Goal: Contribute content

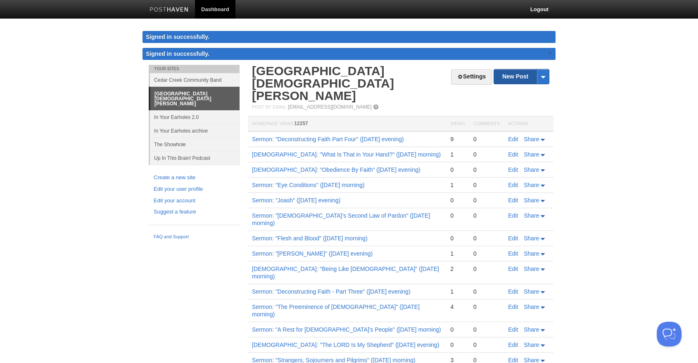
click at [517, 73] on link "New Post" at bounding box center [521, 76] width 55 height 14
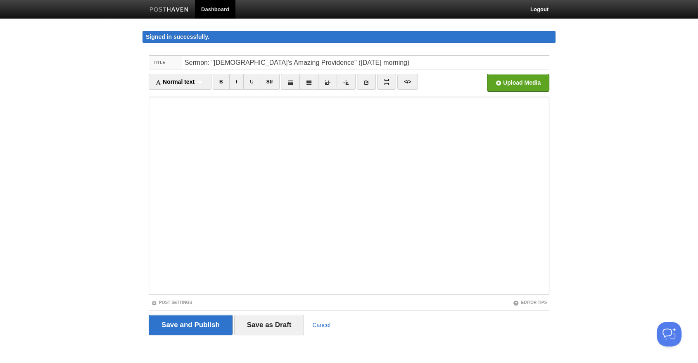
type input "Sermon: "[DEMOGRAPHIC_DATA]'s Amazing Providence" ([DATE] morning)"
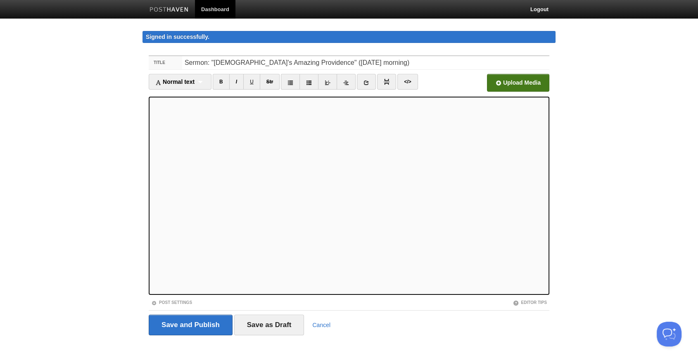
click at [526, 79] on input "file" at bounding box center [269, 85] width 626 height 42
click at [178, 302] on link "Post Settings" at bounding box center [171, 302] width 41 height 5
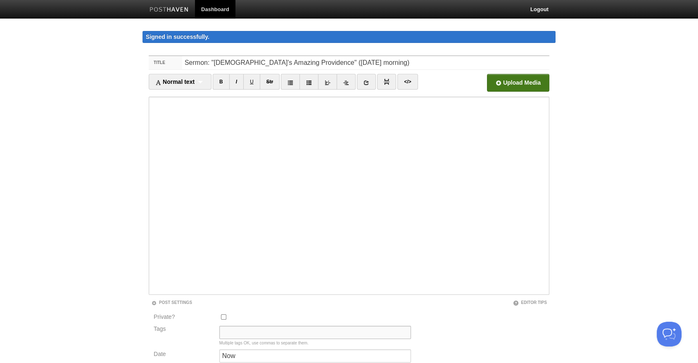
click at [264, 328] on input "Tags" at bounding box center [315, 332] width 192 height 13
type input "Sermon Audio, [PERSON_NAME]"
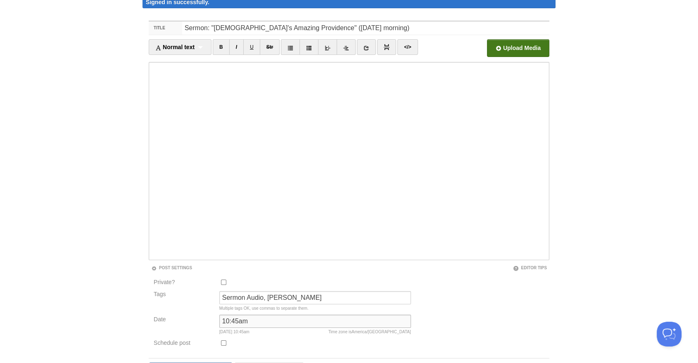
scroll to position [85, 0]
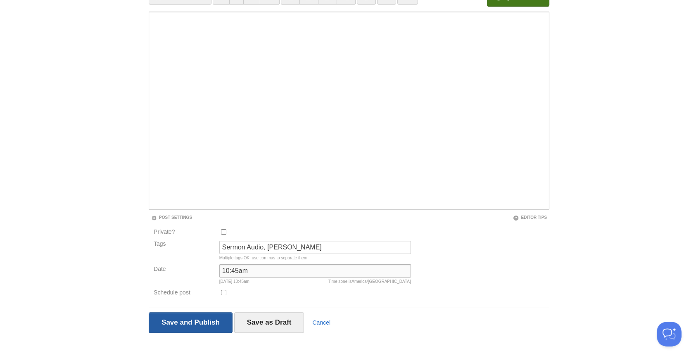
type input "10:45am"
click at [174, 322] on input "Save and Publish" at bounding box center [191, 322] width 84 height 21
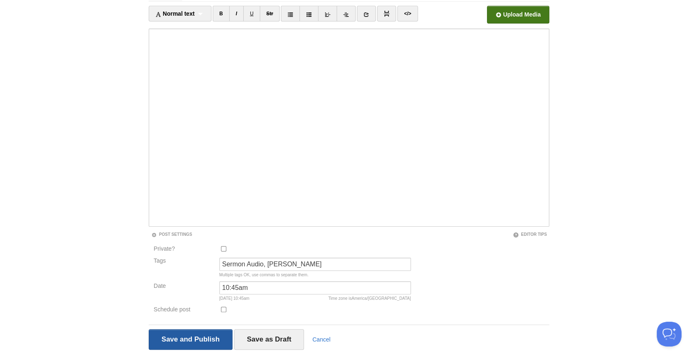
scroll to position [48, 0]
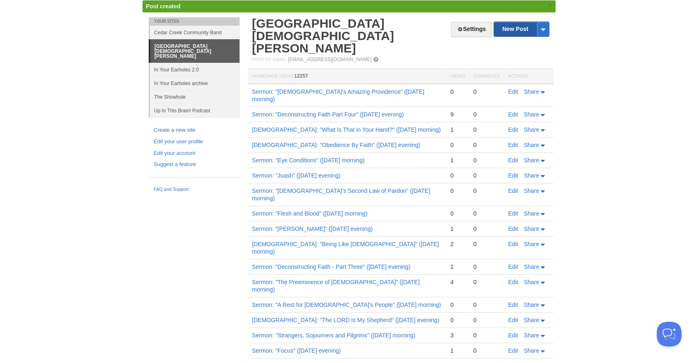
drag, startPoint x: 503, startPoint y: 32, endPoint x: 503, endPoint y: 36, distance: 4.2
click at [503, 32] on link "New Post" at bounding box center [521, 29] width 55 height 14
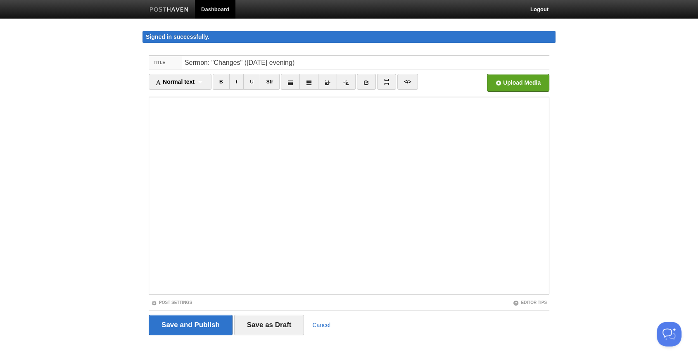
type input "Sermon: "Changes" ([DATE] evening)"
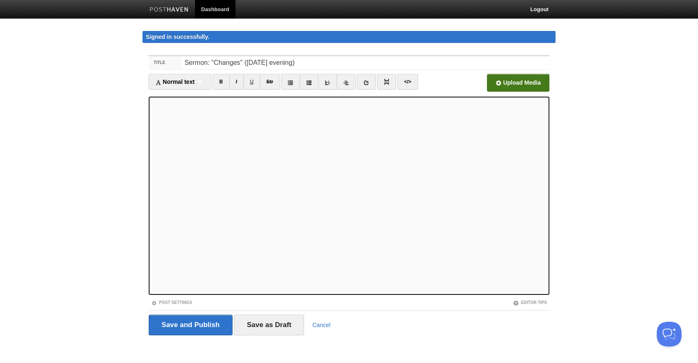
click at [507, 86] on input "file" at bounding box center [269, 85] width 626 height 42
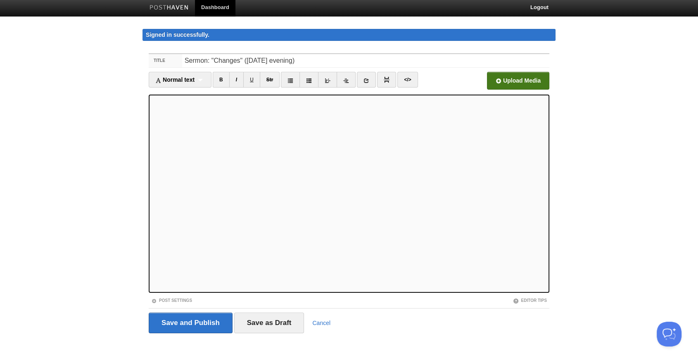
scroll to position [2, 0]
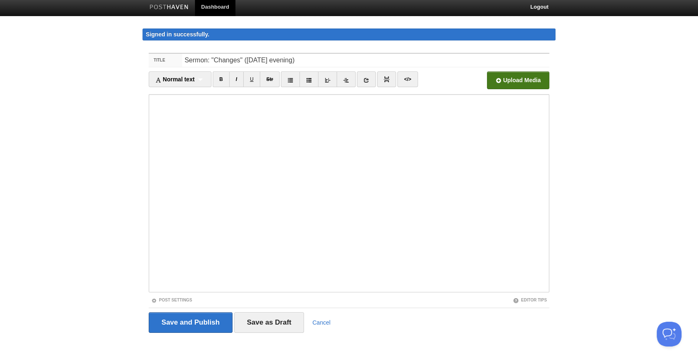
click at [181, 302] on div "Post Settings" at bounding box center [249, 300] width 200 height 7
click at [181, 298] on link "Post Settings" at bounding box center [171, 300] width 41 height 5
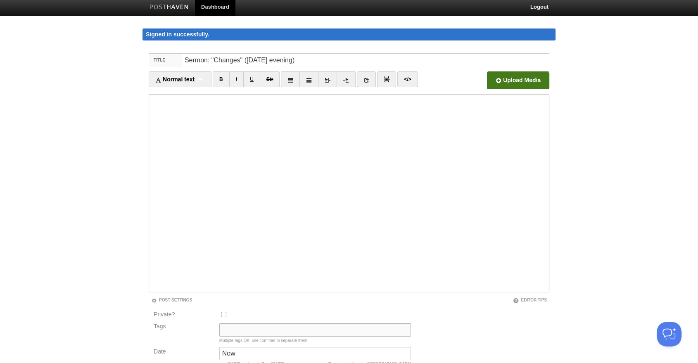
click at [263, 331] on input "Tags" at bounding box center [315, 330] width 192 height 13
type input "Sermon Audio, [PERSON_NAME]"
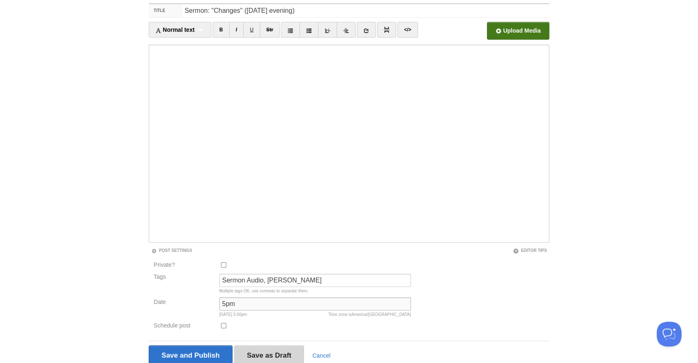
scroll to position [85, 0]
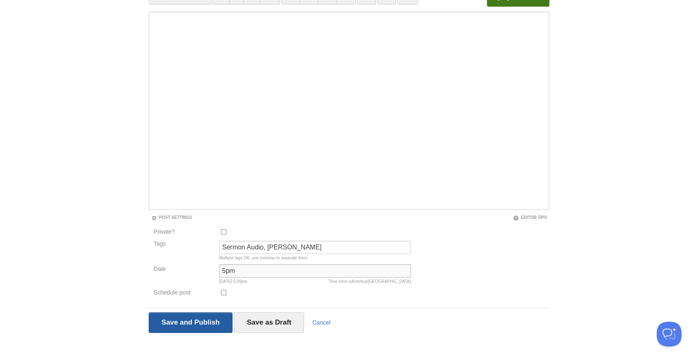
type input "5pm"
click at [190, 319] on input "Save and Publish" at bounding box center [191, 322] width 84 height 21
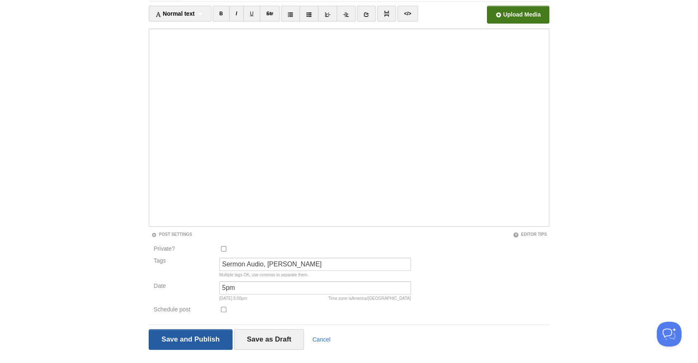
scroll to position [48, 0]
